Goal: Transaction & Acquisition: Purchase product/service

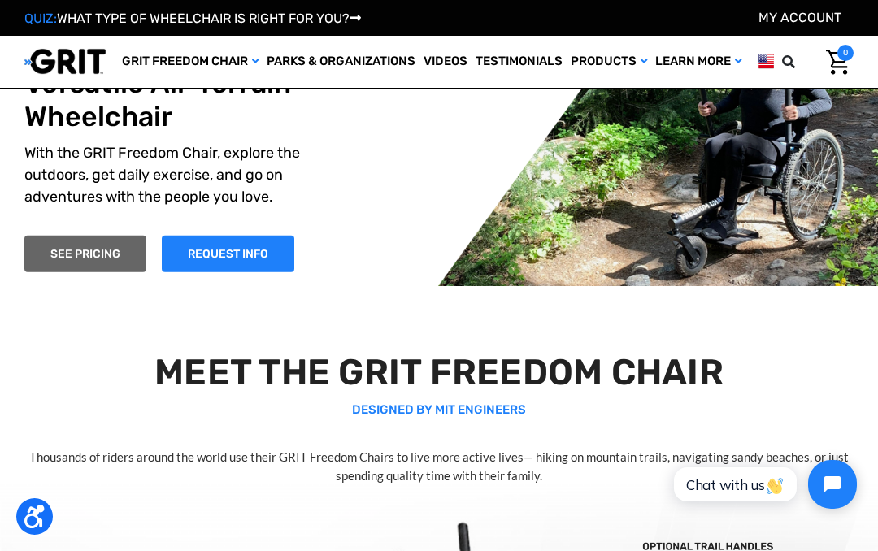
click at [77, 240] on link "SEE PRICING" at bounding box center [85, 254] width 122 height 37
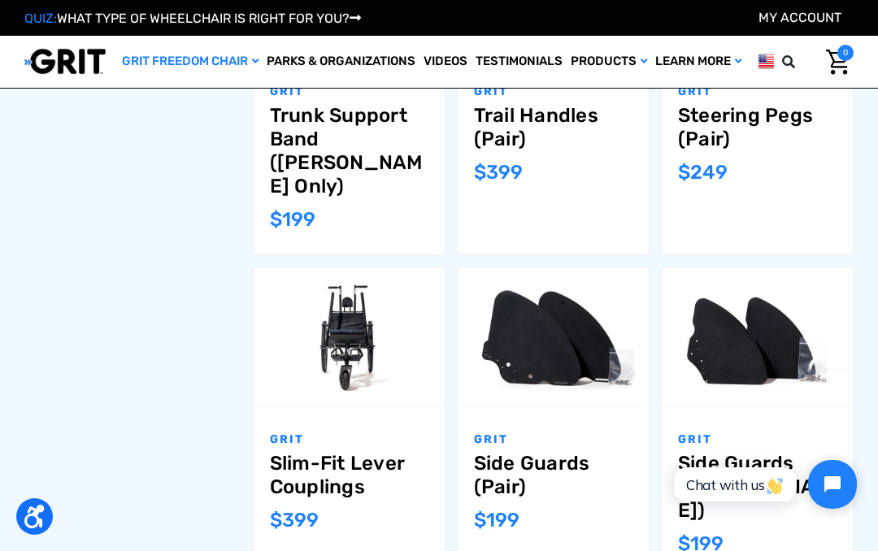
scroll to position [1275, 0]
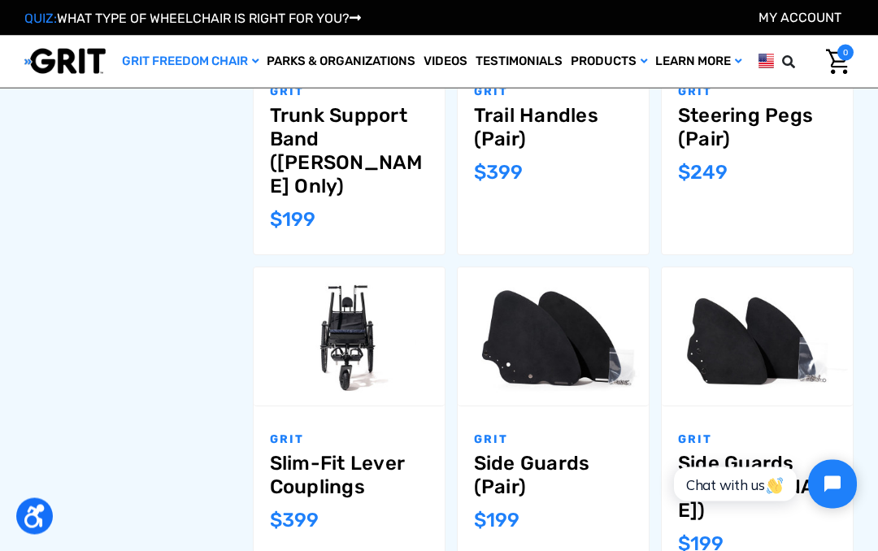
click at [386, 453] on link "Slim-Fit Lever Couplings" at bounding box center [349, 476] width 159 height 47
